Goal: Task Accomplishment & Management: Manage account settings

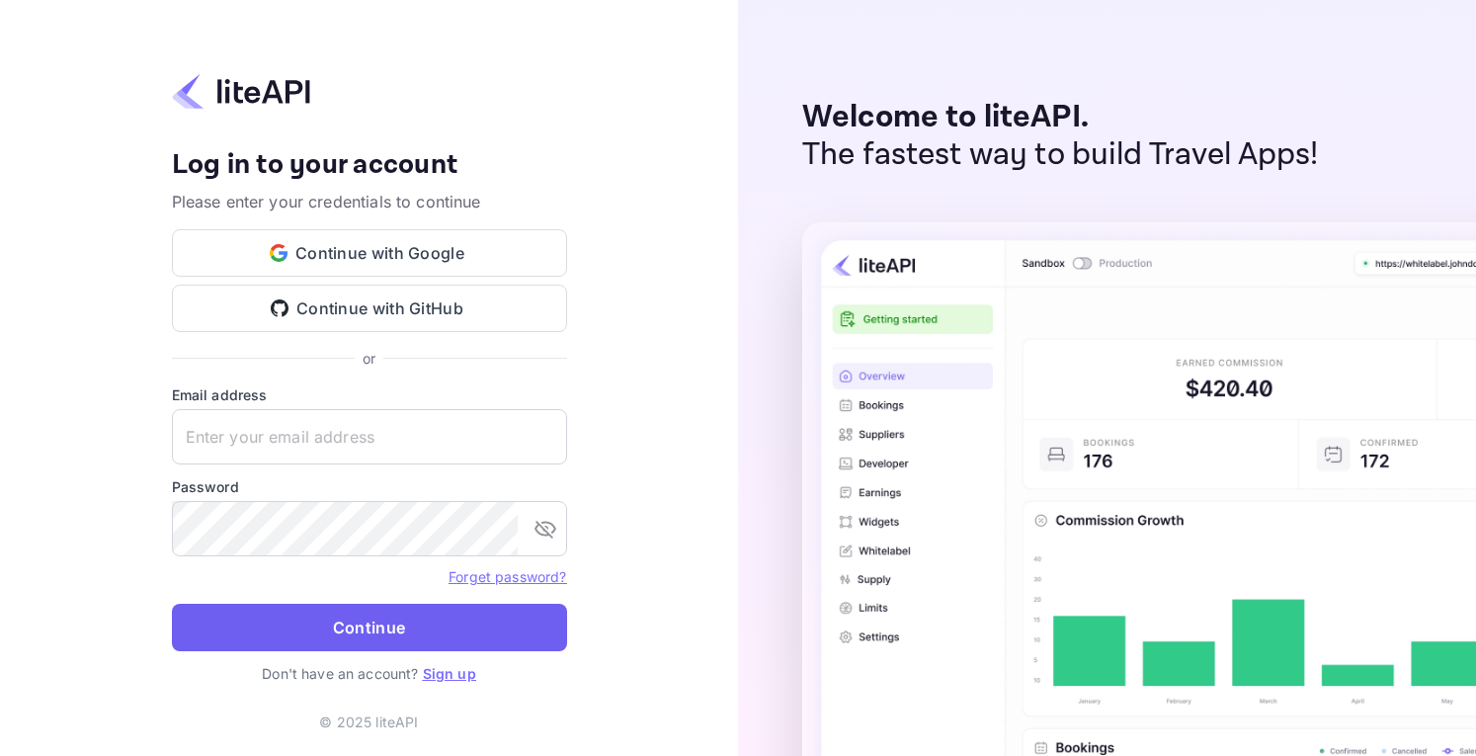
type input "[EMAIL_ADDRESS][DOMAIN_NAME]"
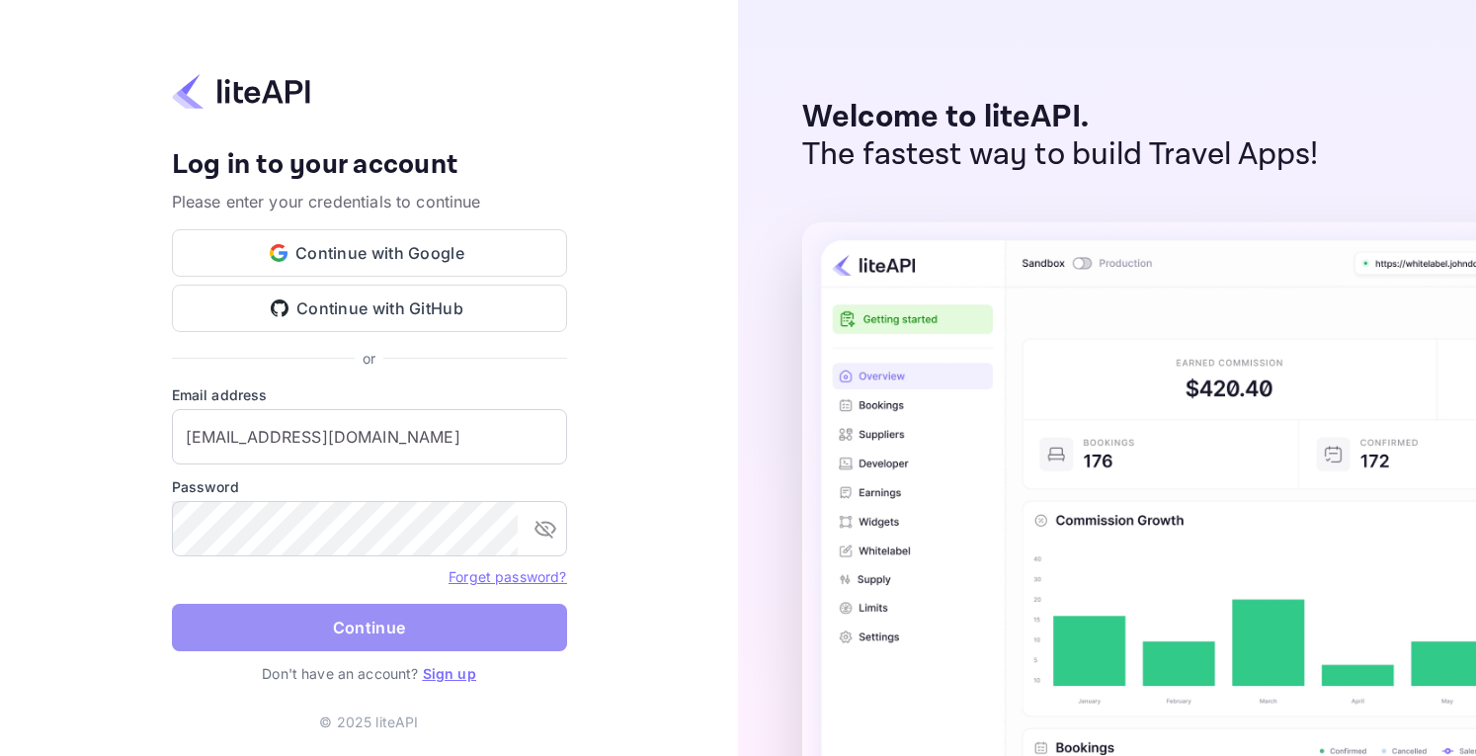
click at [381, 617] on button "Continue" at bounding box center [369, 627] width 395 height 47
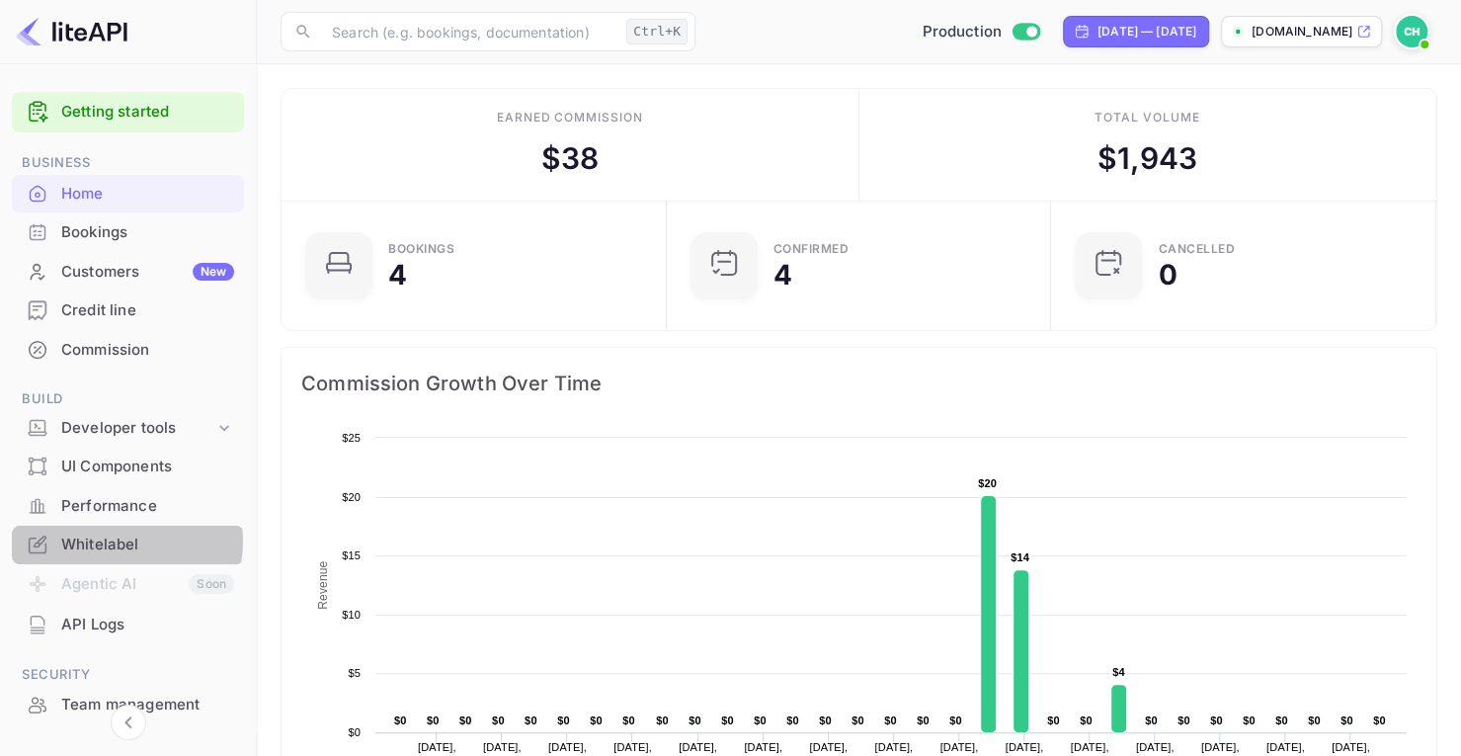
click at [121, 541] on div "Whitelabel" at bounding box center [147, 544] width 173 height 23
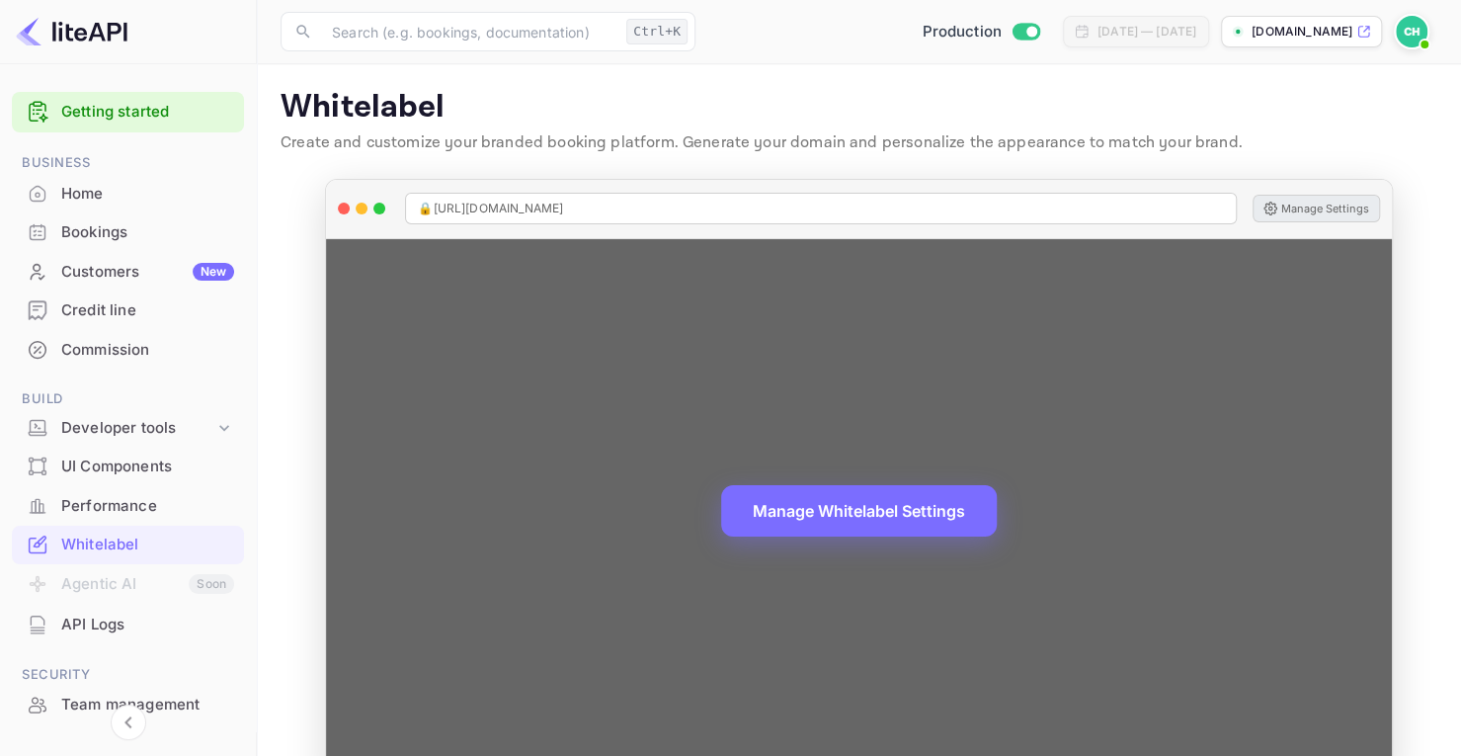
click at [1336, 208] on button "Manage Settings" at bounding box center [1316, 209] width 127 height 28
